Goal: Find specific page/section: Find specific page/section

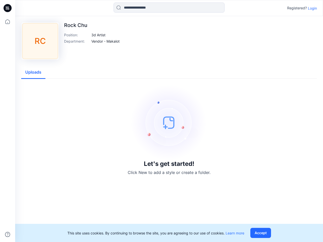
click at [161, 121] on img at bounding box center [169, 123] width 76 height 76
click at [8, 8] on icon at bounding box center [8, 8] width 2 height 0
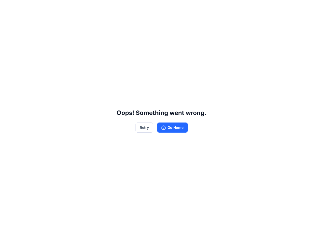
click at [8, 22] on div "Oops! Something went wrong. Retry Go Home" at bounding box center [161, 121] width 323 height 242
click at [8, 234] on div "Oops! Something went wrong. Retry Go Home" at bounding box center [161, 121] width 323 height 242
click at [169, 8] on div "Oops! Something went wrong. Retry Go Home" at bounding box center [161, 121] width 323 height 242
click at [312, 8] on div "Oops! Something went wrong. Retry Go Home" at bounding box center [161, 121] width 323 height 242
click at [99, 35] on div "Oops! Something went wrong. Retry Go Home" at bounding box center [161, 121] width 323 height 242
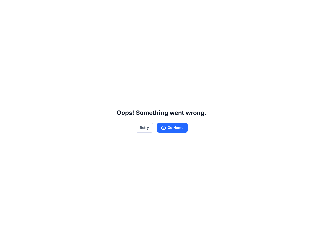
click at [106, 41] on div "Oops! Something went wrong. Retry Go Home" at bounding box center [161, 121] width 323 height 242
click at [33, 72] on div "Oops! Something went wrong. Retry Go Home" at bounding box center [161, 121] width 323 height 242
click at [261, 233] on div "Oops! Something went wrong. Retry Go Home" at bounding box center [161, 121] width 323 height 242
